Goal: Task Accomplishment & Management: Manage account settings

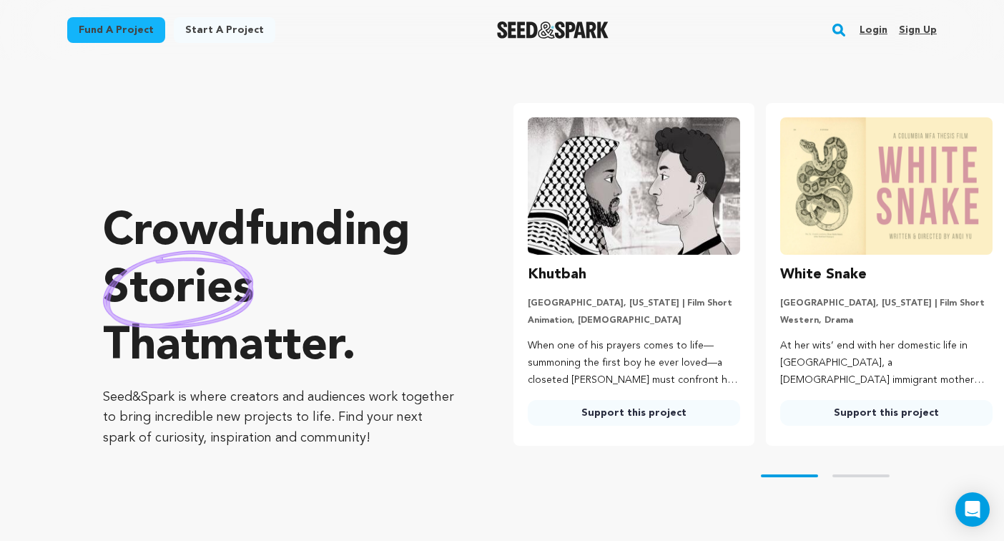
click at [877, 24] on link "Login" at bounding box center [874, 30] width 28 height 23
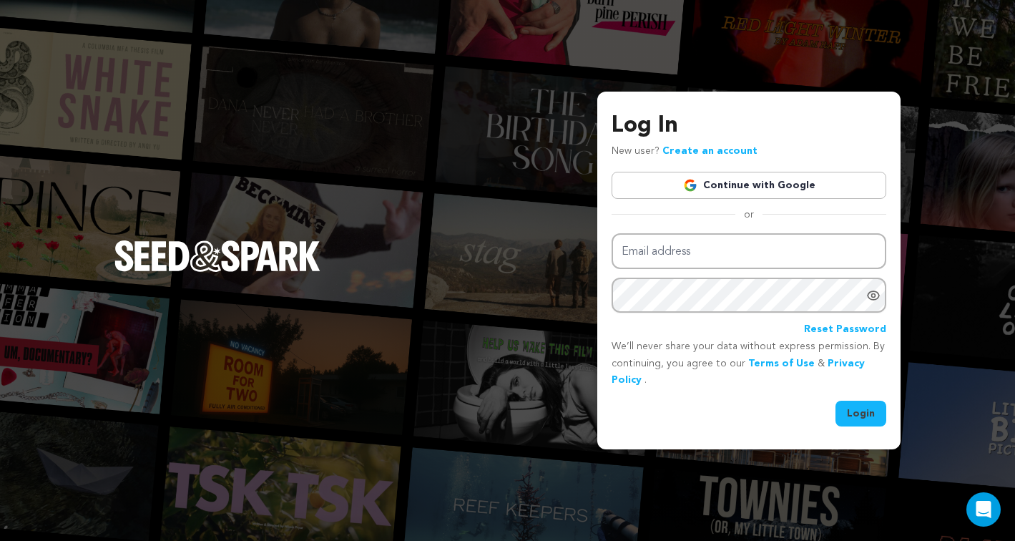
click at [800, 175] on link "Continue with Google" at bounding box center [748, 185] width 275 height 27
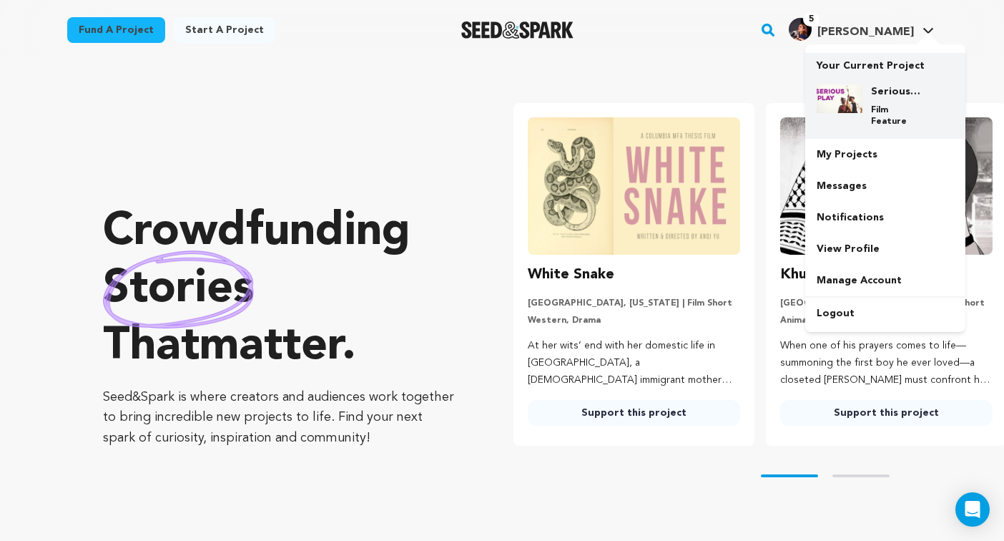
click at [886, 104] on p "Film Feature" at bounding box center [896, 115] width 51 height 23
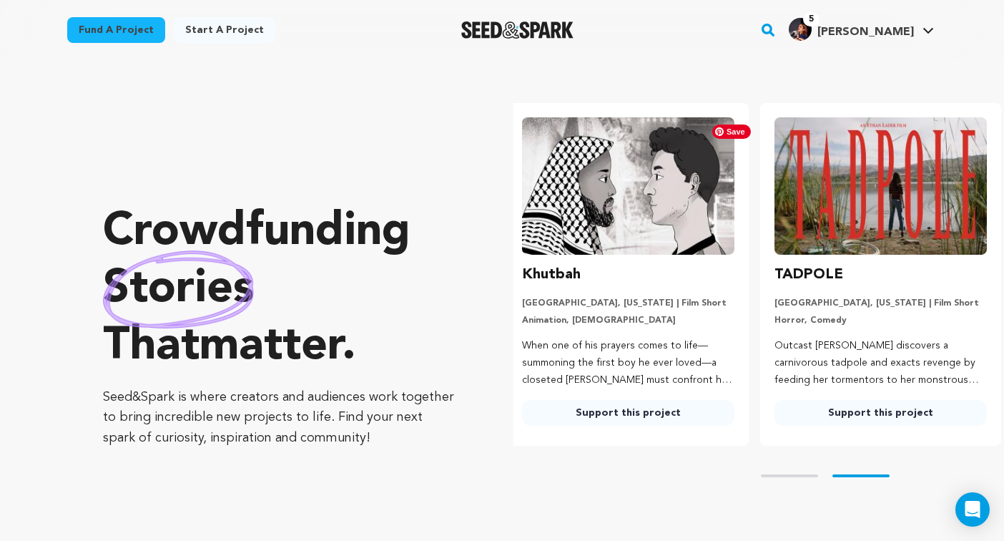
scroll to position [0, 264]
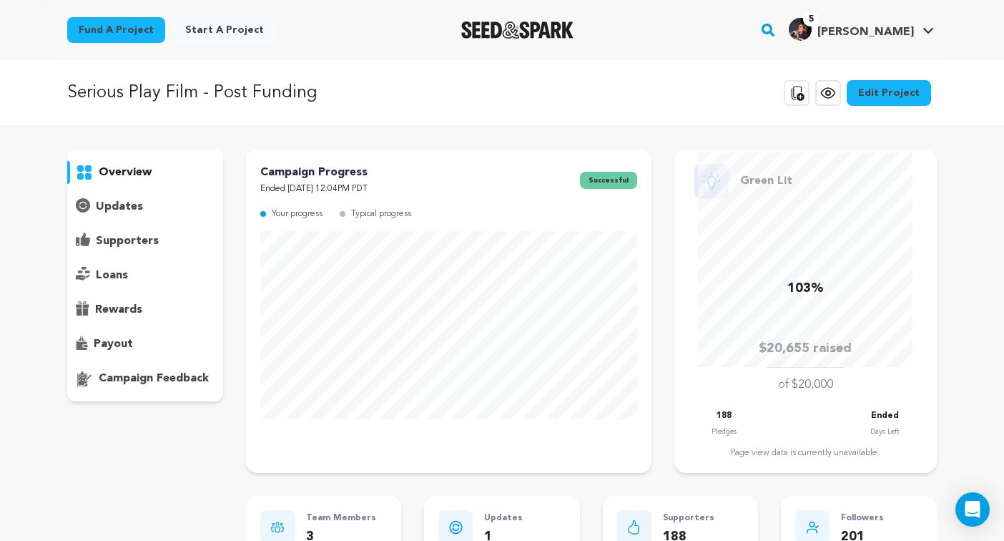
click at [837, 94] on icon at bounding box center [828, 92] width 17 height 17
click at [872, 99] on link "Edit Project" at bounding box center [889, 93] width 84 height 26
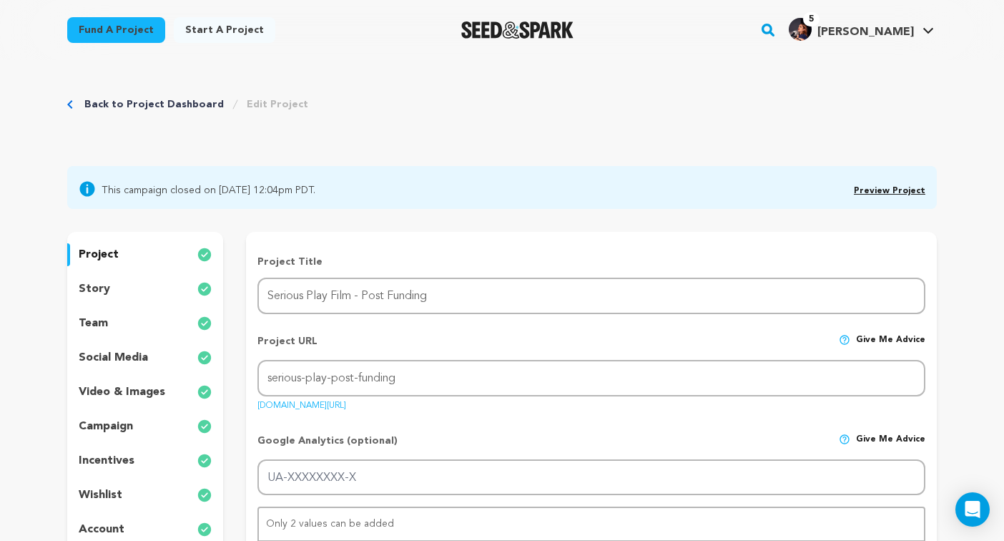
click at [109, 395] on p "video & images" at bounding box center [122, 391] width 87 height 17
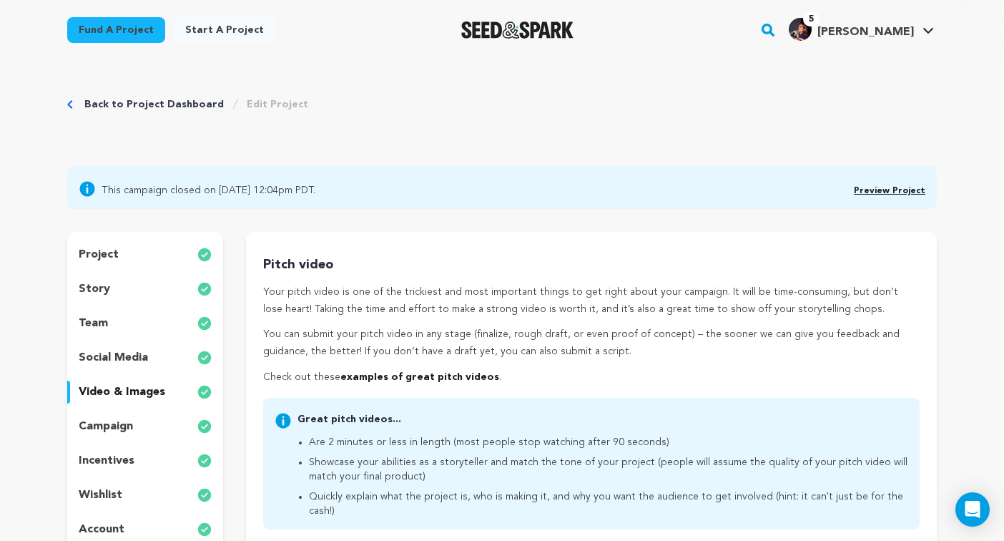
scroll to position [492, 0]
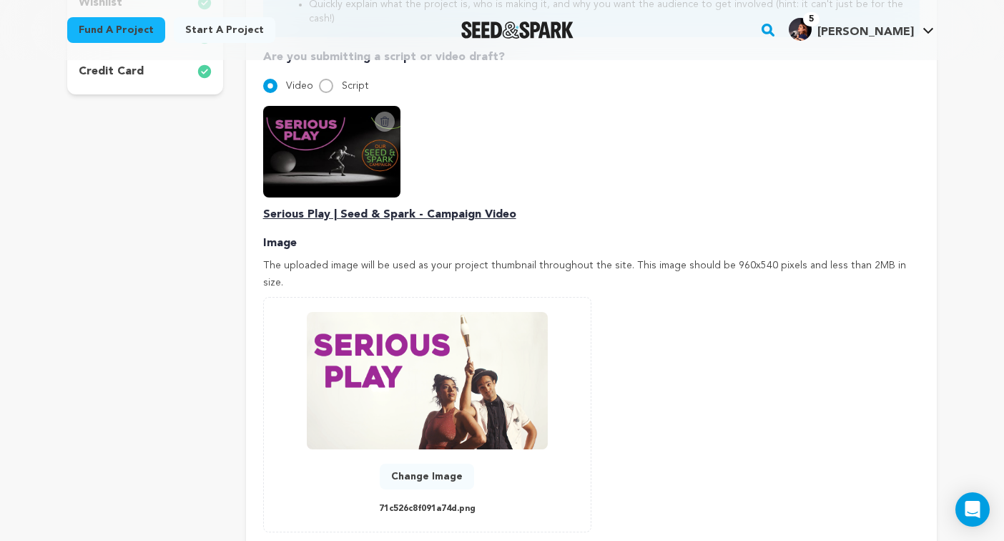
click at [438, 501] on p "71c526c8f091a74d.png" at bounding box center [427, 509] width 97 height 16
copy div "71c526c8f091a74d.png"
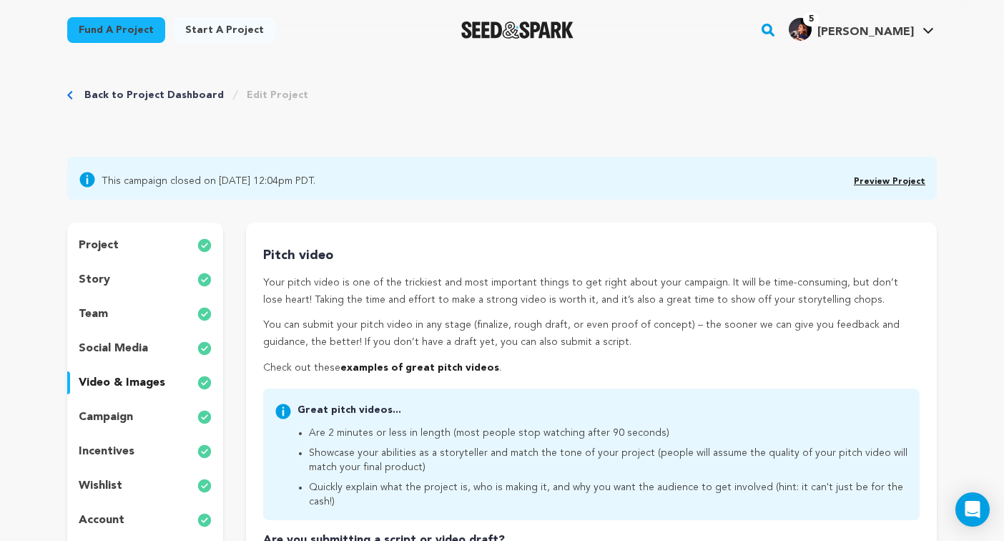
scroll to position [0, 0]
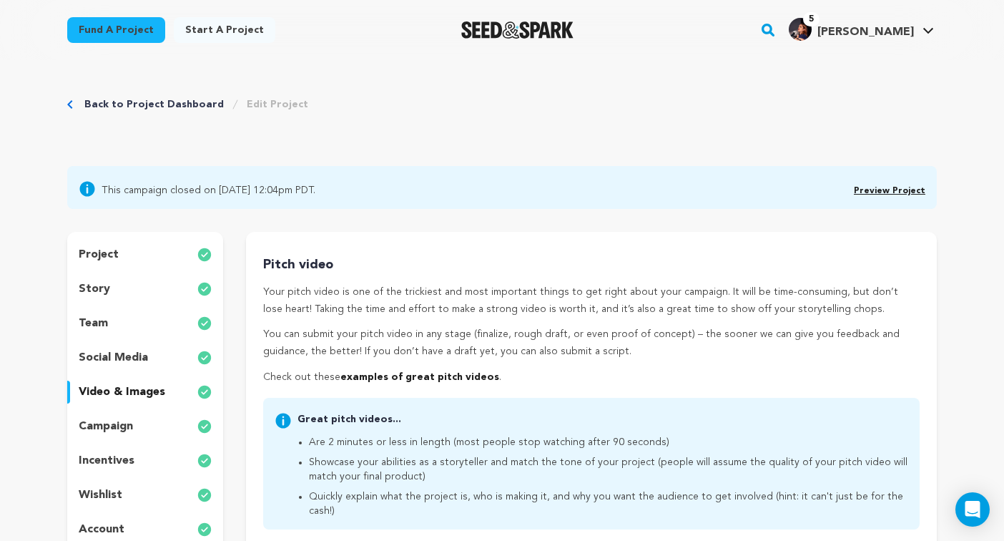
click at [94, 257] on p "project" at bounding box center [99, 254] width 40 height 17
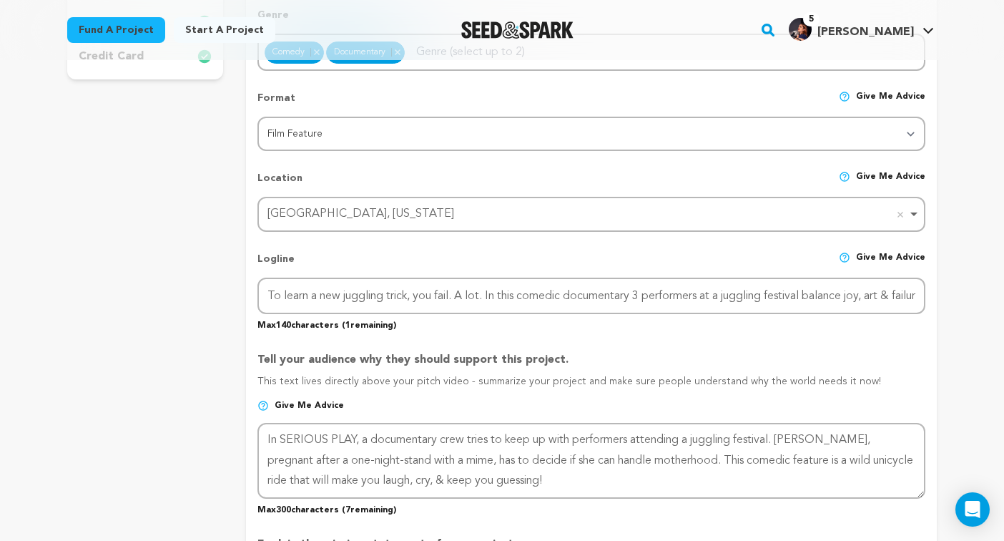
scroll to position [601, 0]
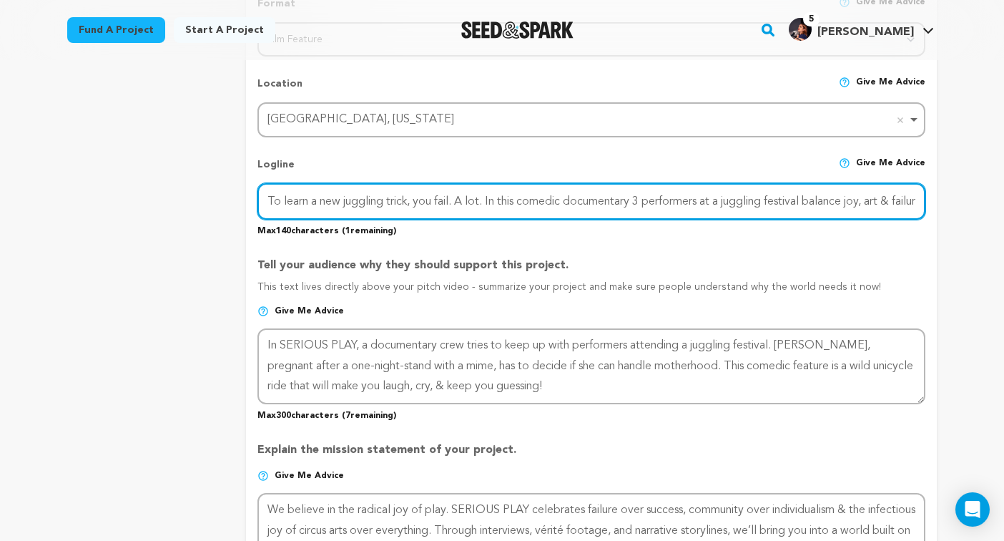
click at [639, 191] on input "To learn a new juggling trick, you fail. A lot. In this comedic documentary 3 p…" at bounding box center [591, 201] width 668 height 36
